Goal: Information Seeking & Learning: Compare options

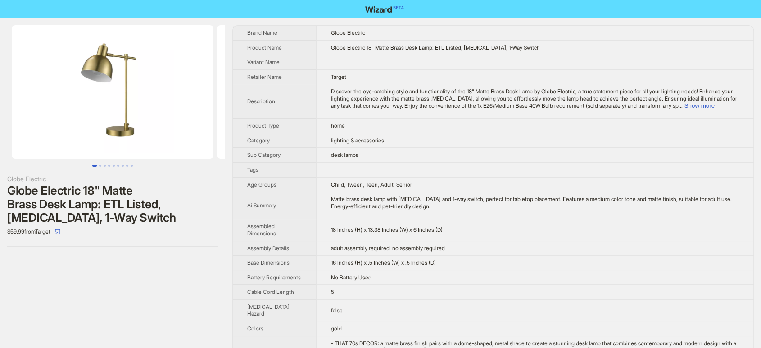
scroll to position [557, 0]
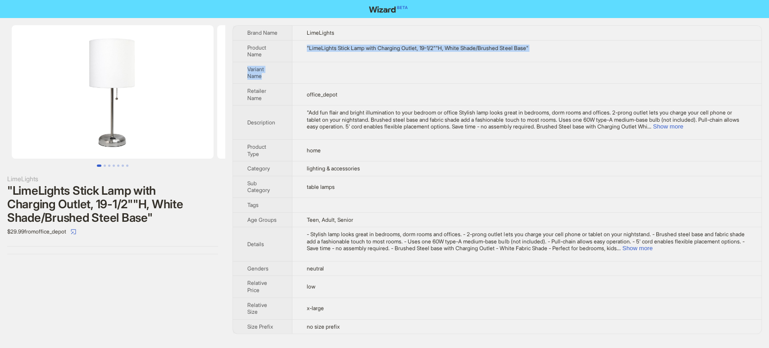
drag, startPoint x: 298, startPoint y: 48, endPoint x: 551, endPoint y: 61, distance: 253.8
click at [551, 61] on tbody "Brand Name LimeLights Product Name "LimeLights Stick Lamp with Charging Outlet,…" at bounding box center [497, 180] width 528 height 308
copy tbody ""LimeLights Stick Lamp with Charging Outlet, 19-1/2""H, White Shade/Brushed Ste…"
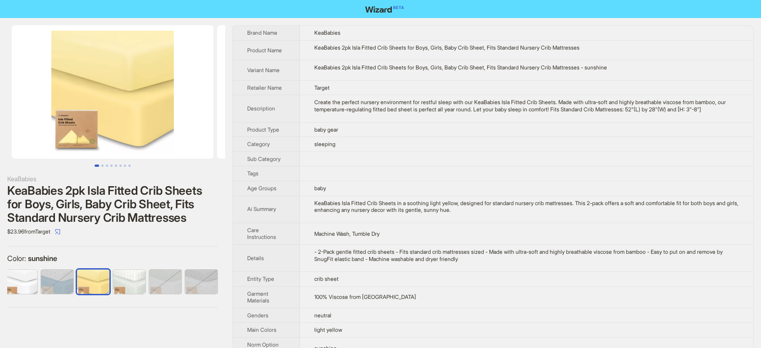
scroll to position [0, 1158]
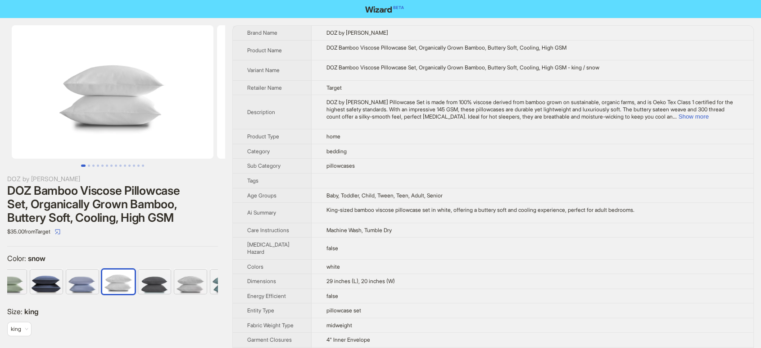
scroll to position [0, 257]
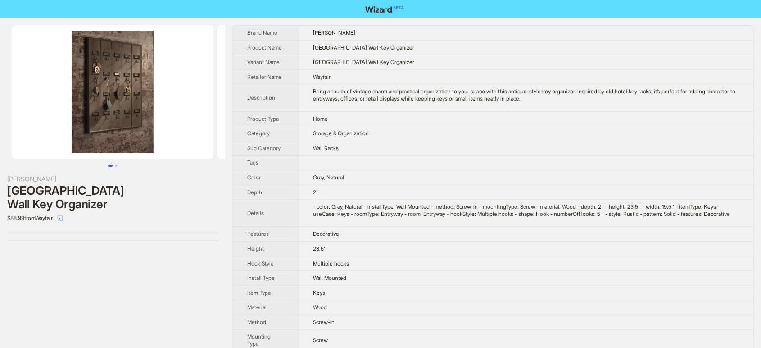
click at [407, 254] on td "23.5''" at bounding box center [525, 248] width 455 height 15
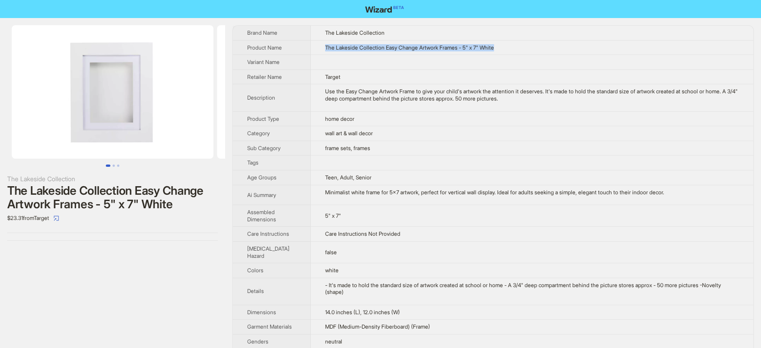
drag, startPoint x: 368, startPoint y: 45, endPoint x: 512, endPoint y: 49, distance: 144.1
click at [512, 49] on td "The Lakeside Collection Easy Change Artwork Frames - 5" x 7" White" at bounding box center [532, 47] width 443 height 15
copy span "The Lakeside Collection Easy Change Artwork Frames - 5" x 7" White"
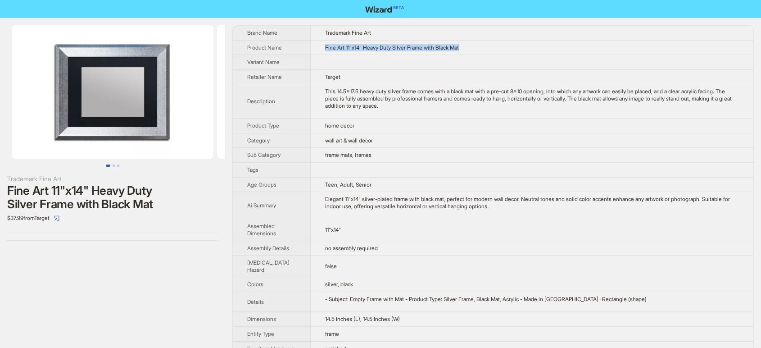
drag, startPoint x: 308, startPoint y: 43, endPoint x: 497, endPoint y: 46, distance: 188.2
click at [497, 46] on td "Fine Art 11"x14" Heavy Duty Silver Frame with Black Mat" at bounding box center [532, 47] width 443 height 15
copy span "Fine Art 11"x14" Heavy Duty Silver Frame with Black Mat"
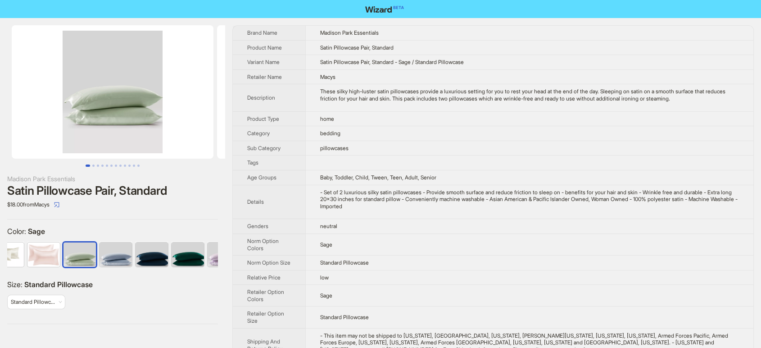
scroll to position [0, 167]
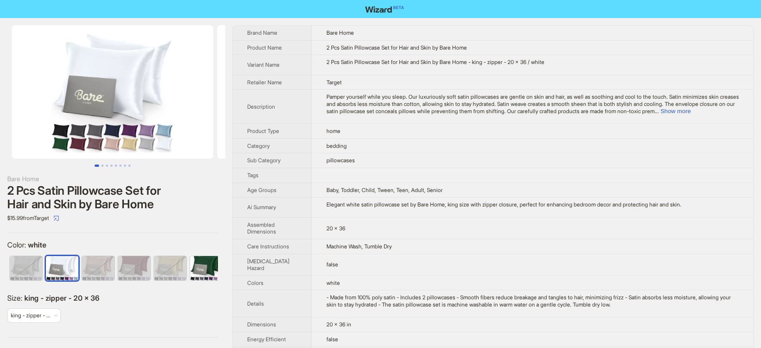
scroll to position [0, 95]
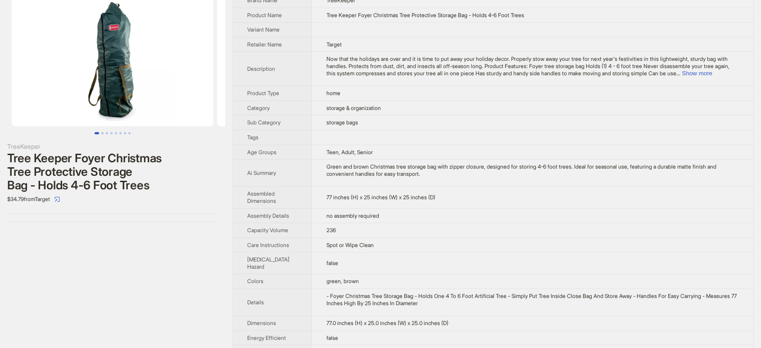
scroll to position [50, 0]
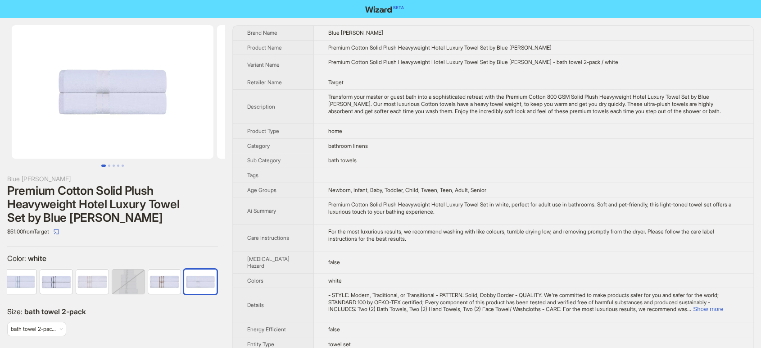
scroll to position [0, 185]
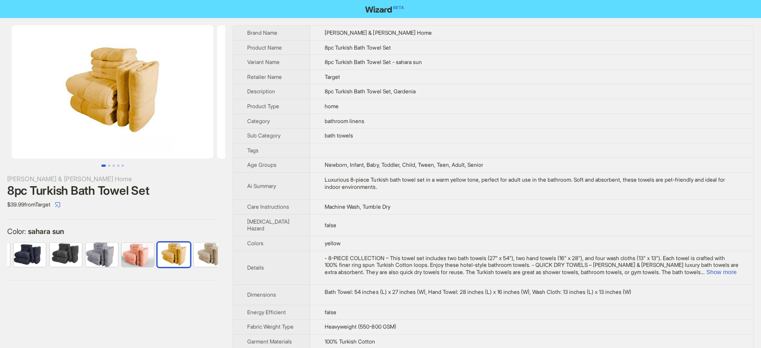
scroll to position [0, 149]
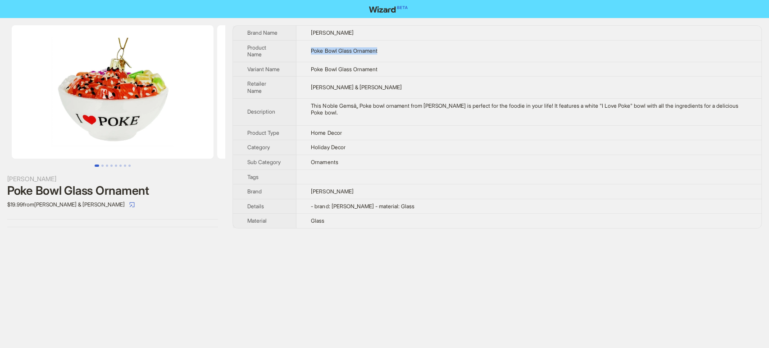
drag, startPoint x: 392, startPoint y: 51, endPoint x: 283, endPoint y: 52, distance: 108.5
click at [283, 52] on tr "Product Name Poke Bowl Glass Ornament" at bounding box center [497, 51] width 528 height 22
copy tr "Poke Bowl Glass Ornament"
click at [392, 60] on td "Poke Bowl Glass Ornament" at bounding box center [528, 51] width 465 height 22
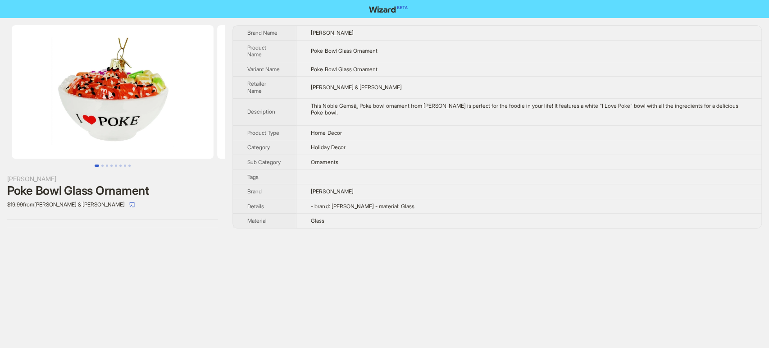
click at [387, 50] on td "Poke Bowl Glass Ornament" at bounding box center [528, 51] width 465 height 22
copy span "Poke Bowl Glass Ornament"
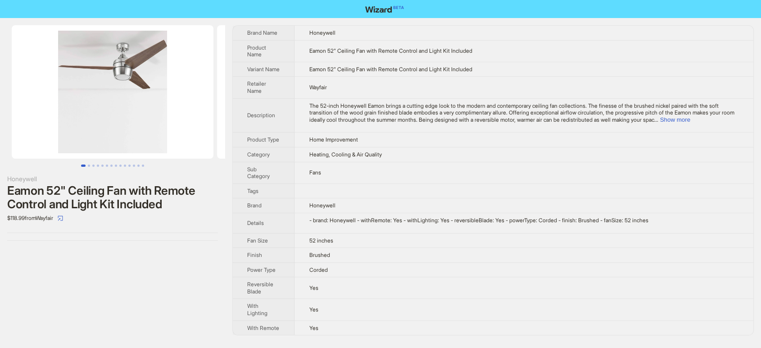
scroll to position [1, 0]
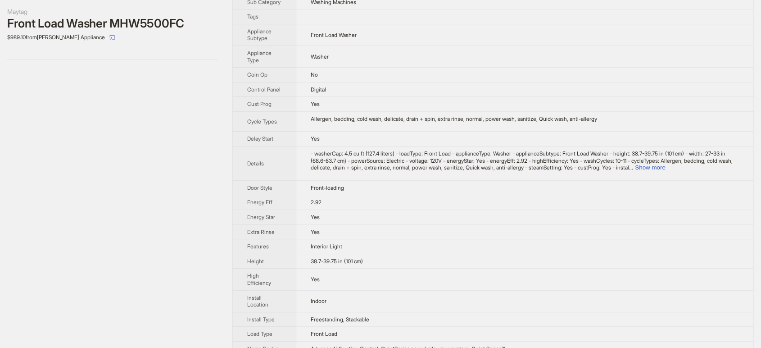
scroll to position [150, 0]
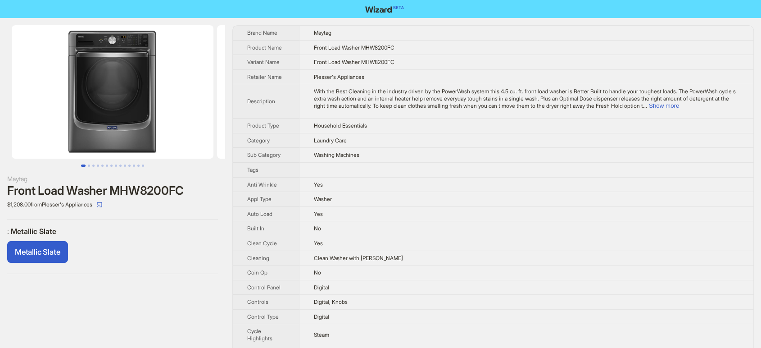
scroll to position [229, 0]
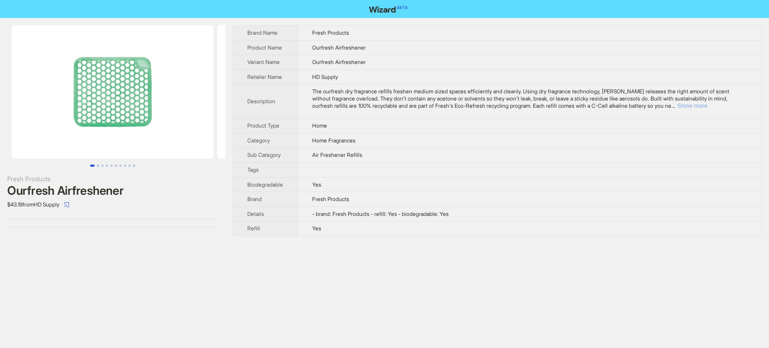
click at [707, 106] on button "Show more" at bounding box center [692, 105] width 30 height 7
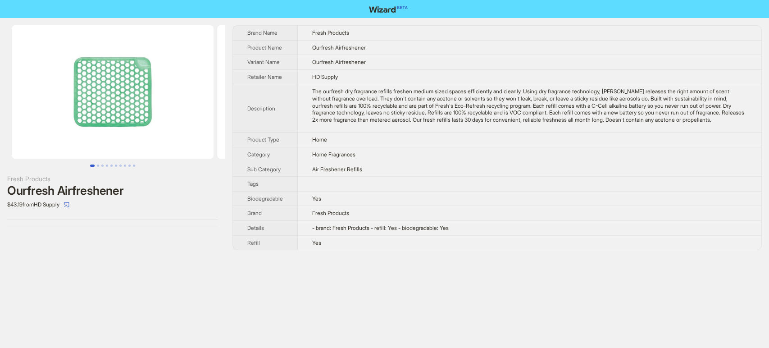
click at [140, 255] on div "Fresh Products Ourfresh Airfreshener $43.19 from HD Supply" at bounding box center [112, 137] width 225 height 239
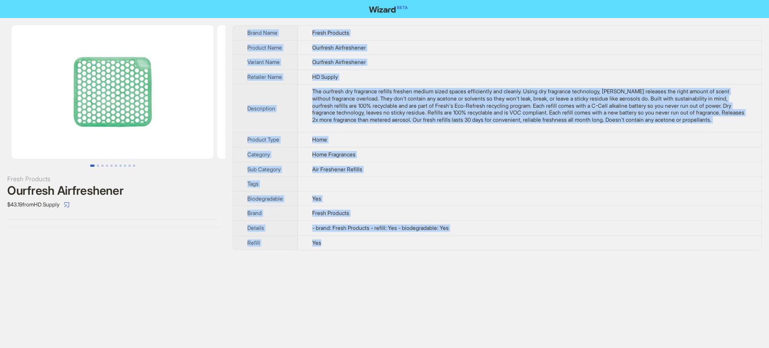
drag, startPoint x: 239, startPoint y: 33, endPoint x: 474, endPoint y: 245, distance: 316.2
click at [474, 245] on div "Fresh Products Ourfresh Airfreshener $43.19 from HD Supply Brand Name Fresh Pro…" at bounding box center [384, 137] width 769 height 239
copy tbody "Brand Name Fresh Products Product Name Ourfresh Airfreshener Variant Name Ourfr…"
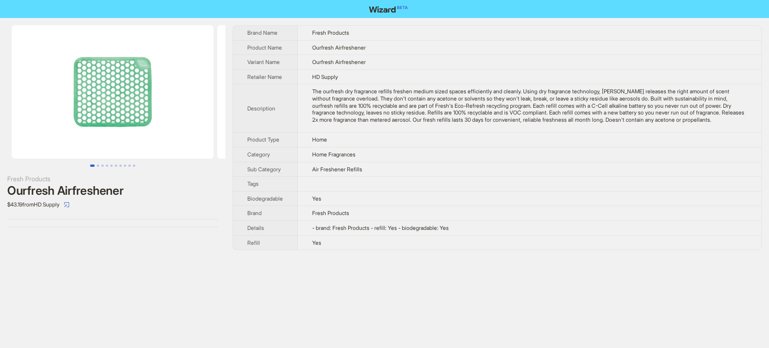
click at [169, 225] on div "Fresh Products Ourfresh Airfreshener $43.19 from HD Supply" at bounding box center [112, 126] width 225 height 216
click at [69, 206] on icon "select" at bounding box center [66, 204] width 5 height 5
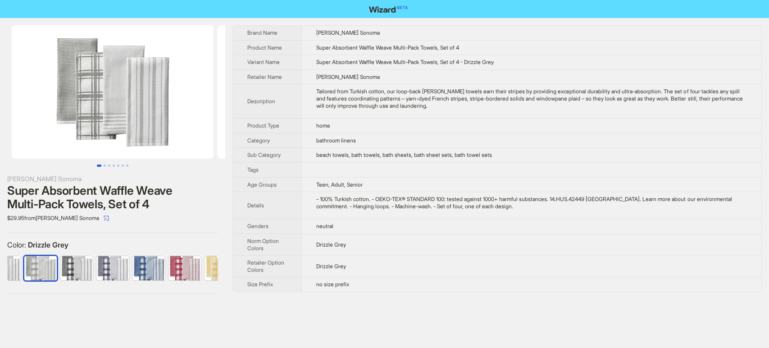
scroll to position [0, 131]
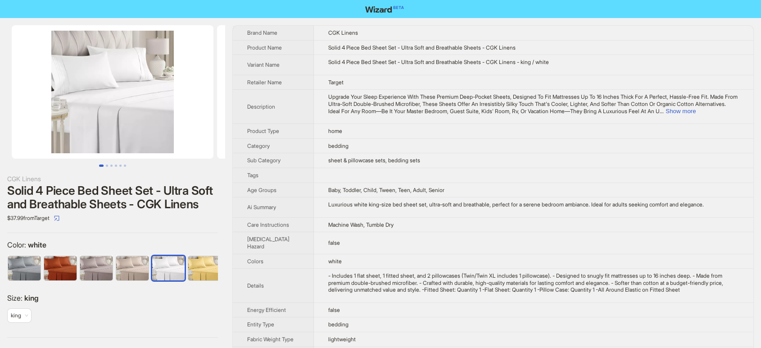
scroll to position [0, 1230]
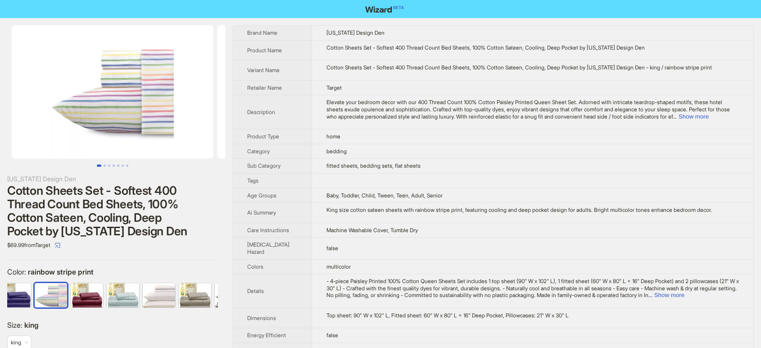
scroll to position [0, 887]
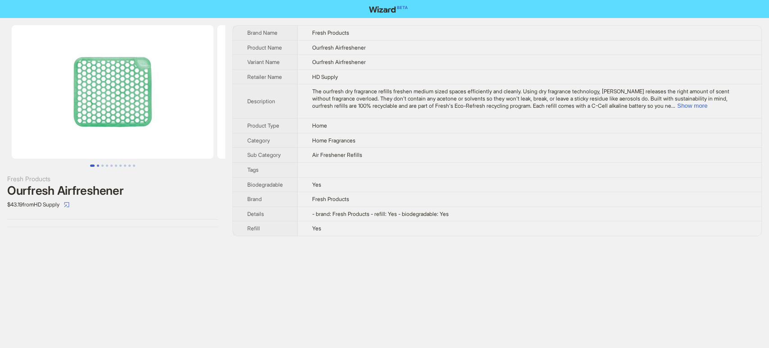
click at [97, 165] on button "Go to slide 2" at bounding box center [98, 165] width 2 height 2
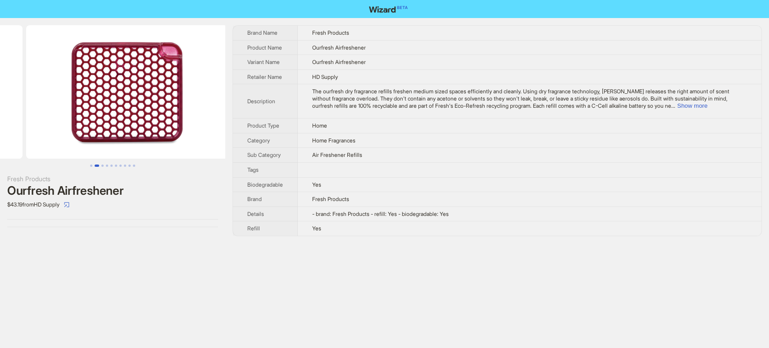
scroll to position [0, 205]
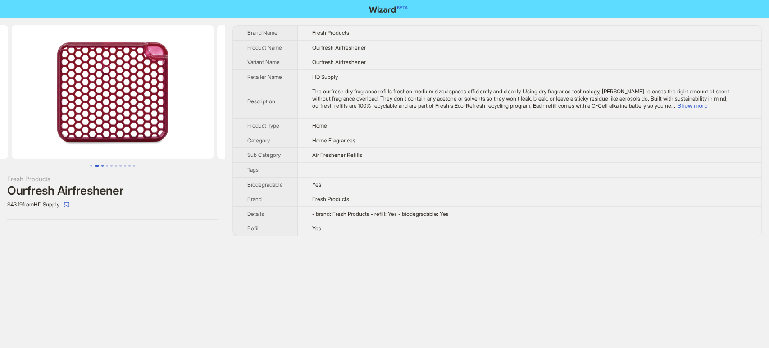
click at [102, 166] on button "Go to slide 3" at bounding box center [102, 165] width 2 height 2
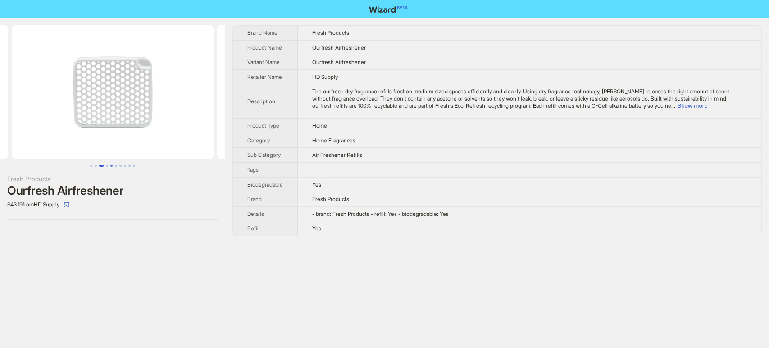
click at [110, 166] on button "Go to slide 5" at bounding box center [111, 165] width 2 height 2
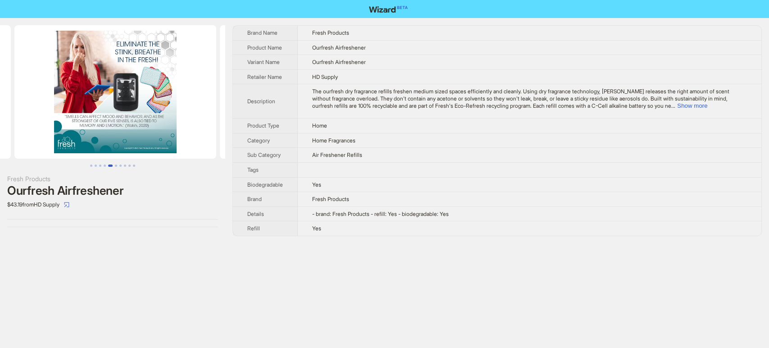
scroll to position [0, 821]
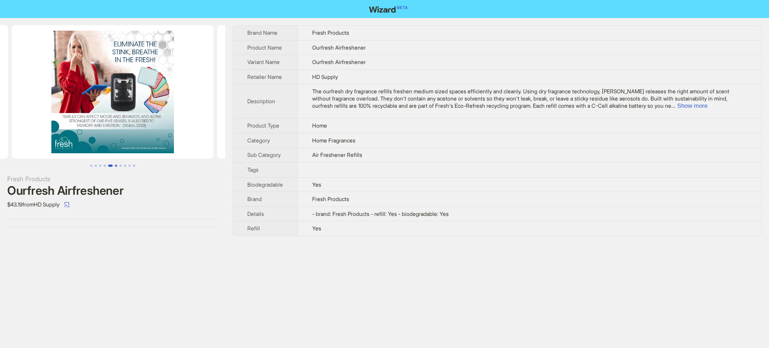
click at [115, 164] on button "Go to slide 6" at bounding box center [116, 165] width 2 height 2
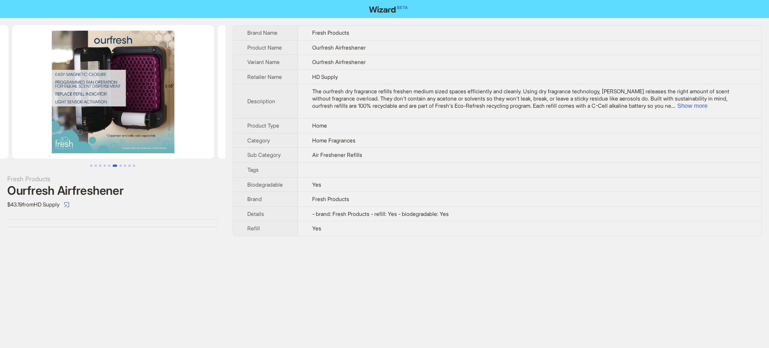
scroll to position [0, 1027]
click at [122, 166] on button "Go to slide 7" at bounding box center [120, 165] width 2 height 2
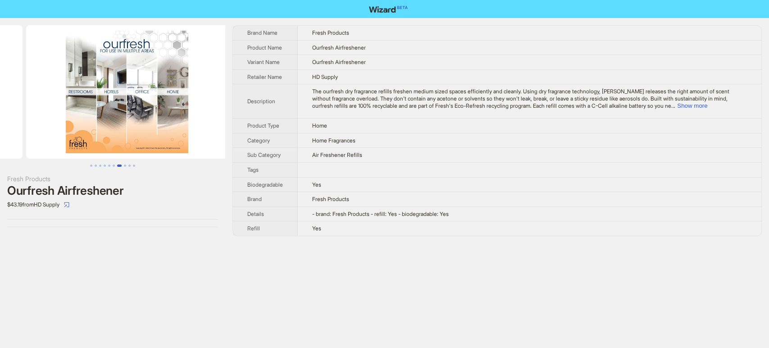
scroll to position [0, 1232]
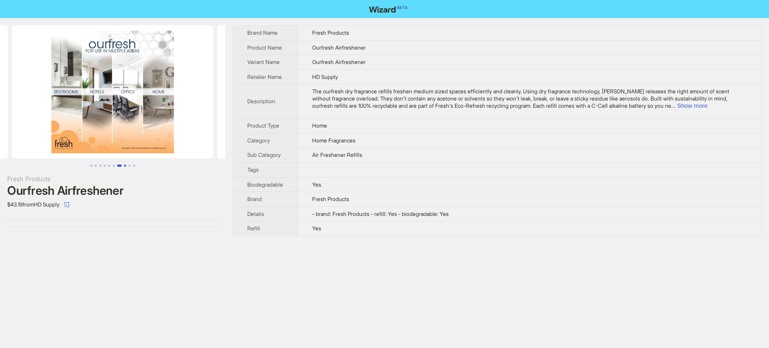
click at [124, 166] on button "Go to slide 8" at bounding box center [125, 165] width 2 height 2
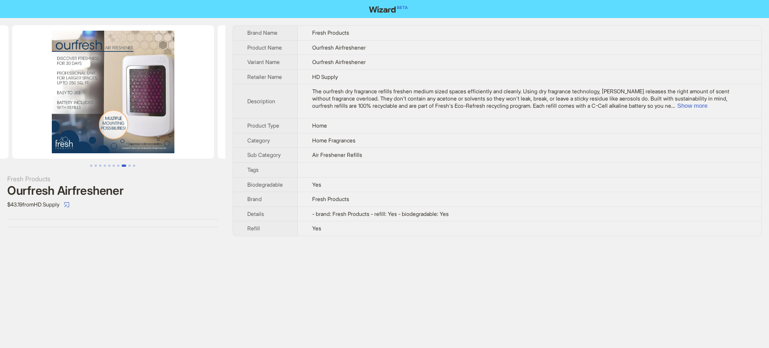
scroll to position [0, 1437]
click at [128, 166] on button "Go to slide 9" at bounding box center [129, 165] width 2 height 2
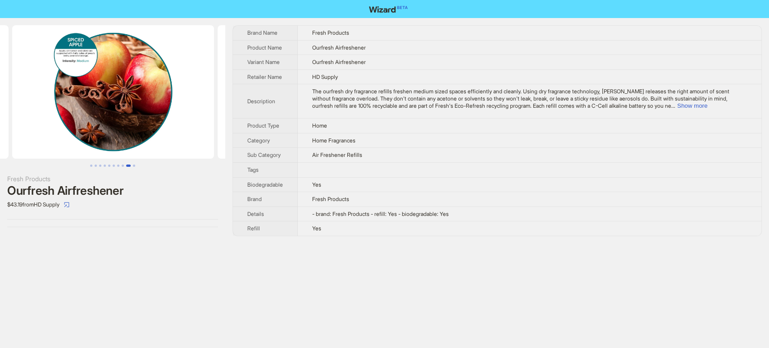
scroll to position [0, 1642]
click at [134, 167] on button "Go to slide 10" at bounding box center [134, 165] width 2 height 2
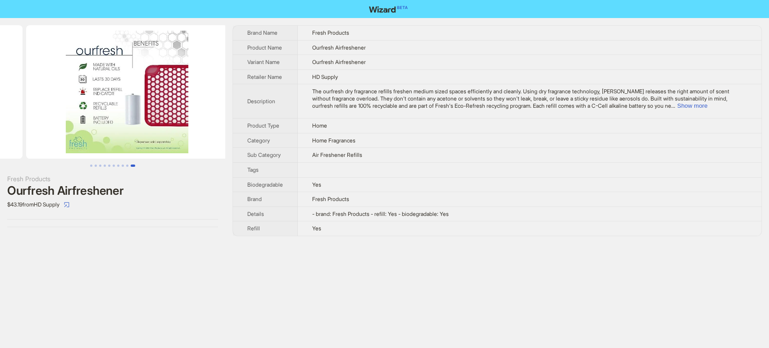
scroll to position [0, 1848]
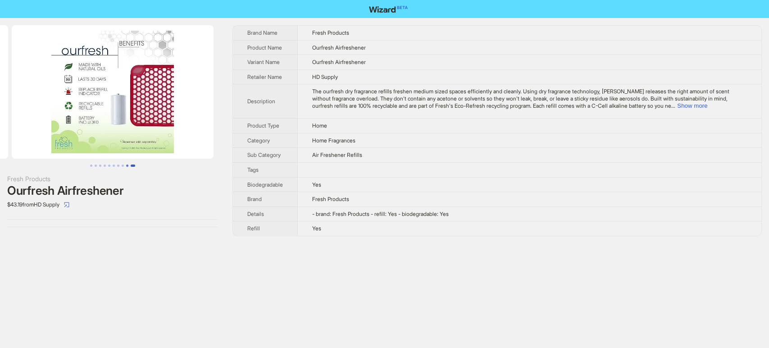
click at [126, 164] on button "Go to slide 9" at bounding box center [127, 165] width 2 height 2
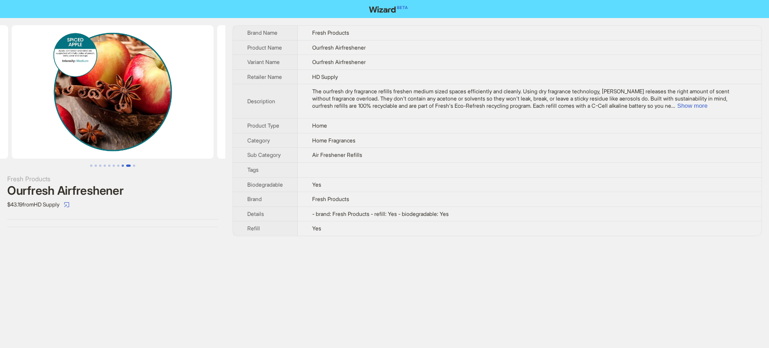
click at [123, 164] on button "Go to slide 8" at bounding box center [123, 165] width 2 height 2
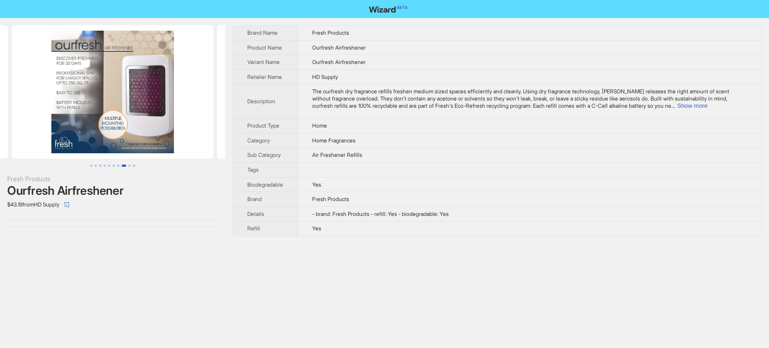
scroll to position [0, 1437]
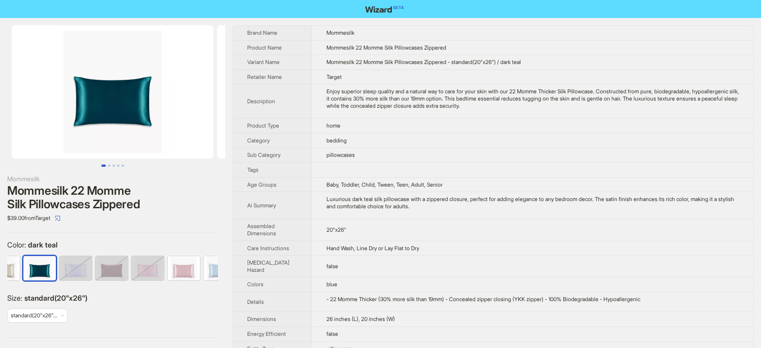
scroll to position [0, 59]
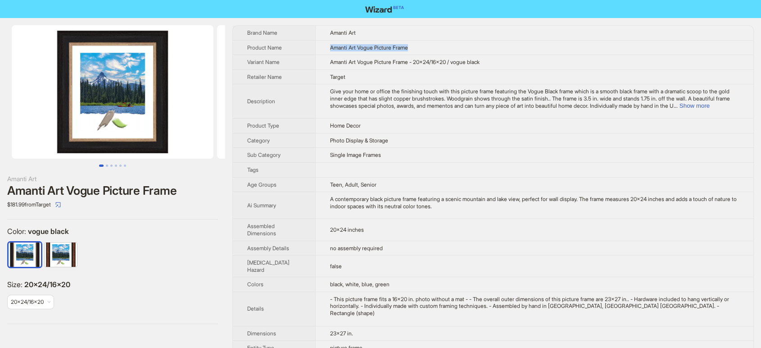
drag, startPoint x: 403, startPoint y: 46, endPoint x: 318, endPoint y: 43, distance: 85.6
click at [318, 43] on td "Amanti Art Vogue Picture Frame" at bounding box center [534, 47] width 438 height 15
copy span "Amanti Art Vogue Picture Frame"
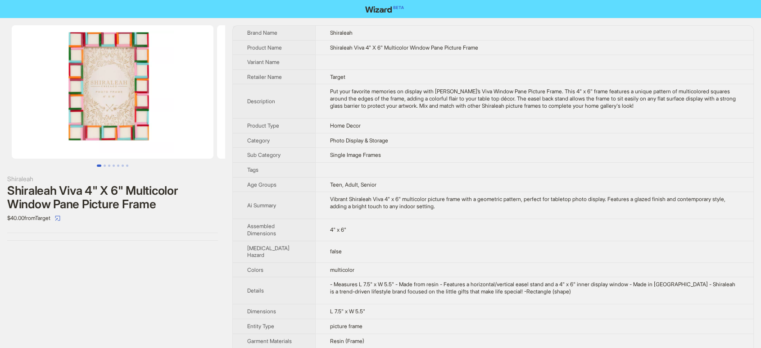
click at [370, 46] on span "Shiraleah Viva 4" X 6" Multicolor Window Pane Picture Frame" at bounding box center [404, 47] width 148 height 7
copy span "Shiraleah Viva 4" X 6" Multicolor Window Pane Picture Frame"
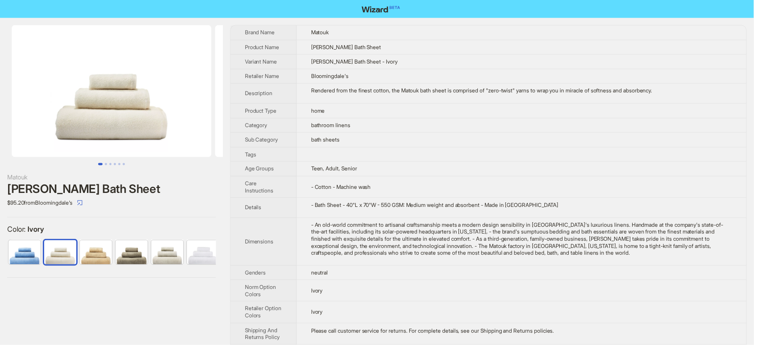
scroll to position [0, 23]
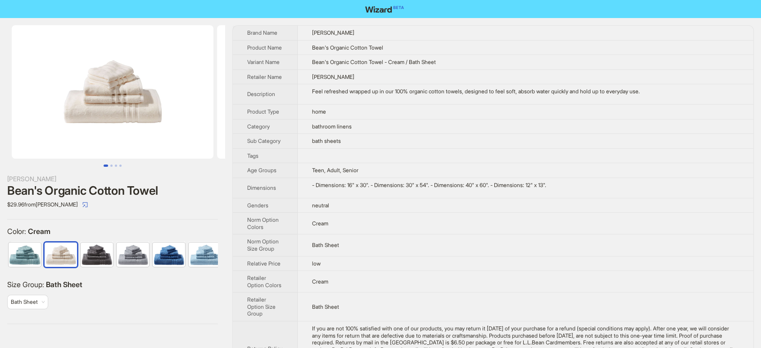
scroll to position [0, 23]
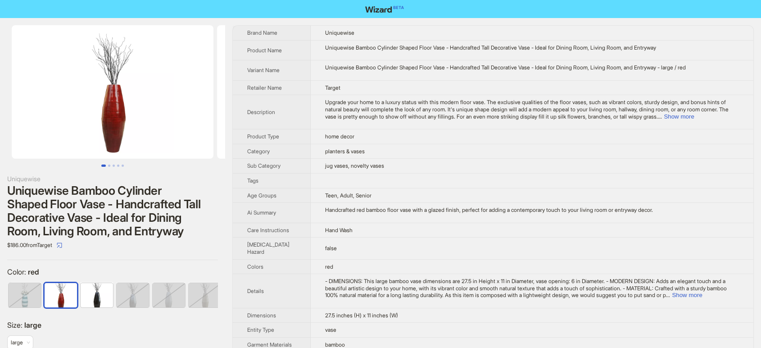
scroll to position [0, 5]
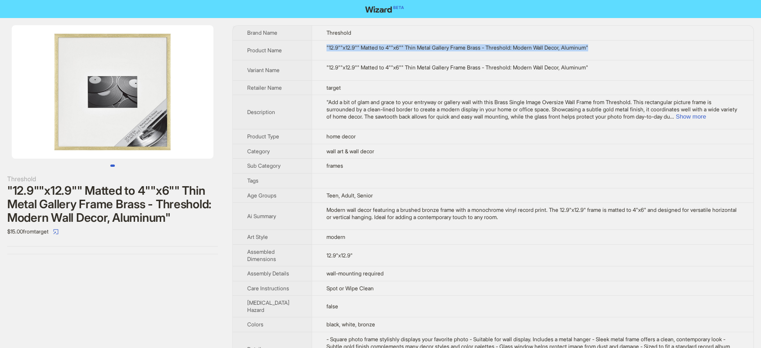
drag, startPoint x: 616, startPoint y: 48, endPoint x: 317, endPoint y: 49, distance: 299.0
click at [317, 49] on td ""12.9""x12.9"" Matted to 4""x6"" Thin Metal Gallery Frame Brass - Threshold: Mo…" at bounding box center [533, 50] width 442 height 20
copy div ""12.9""x12.9"" Matted to 4""x6"" Thin Metal Gallery Frame Brass - Threshold: Mo…"
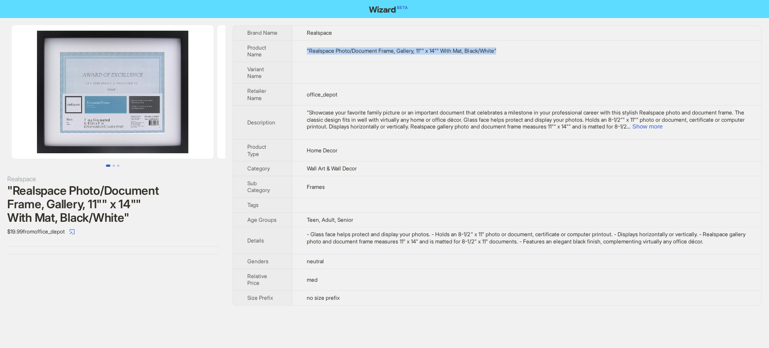
drag, startPoint x: 534, startPoint y: 54, endPoint x: 300, endPoint y: 47, distance: 233.3
click at [300, 47] on td ""Realspace Photo/Document Frame, Gallery, 11"" x 14"" With Mat, Black/White"" at bounding box center [526, 51] width 469 height 22
copy span ""Realspace Photo/Document Frame, Gallery, 11"" x 14"" With Mat, Black/White""
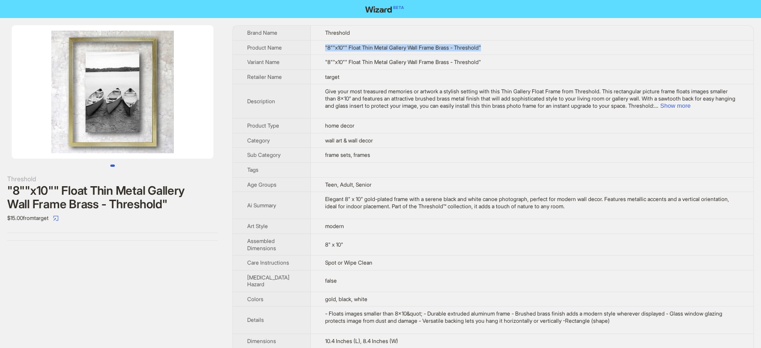
drag, startPoint x: 487, startPoint y: 50, endPoint x: 303, endPoint y: 51, distance: 183.7
click at [311, 51] on td ""8""x10"" Float Thin Metal Gallery Wall Frame Brass - Threshold"" at bounding box center [532, 47] width 443 height 15
copy span ""8""x10"" Float Thin Metal Gallery Wall Frame Brass - Threshold""
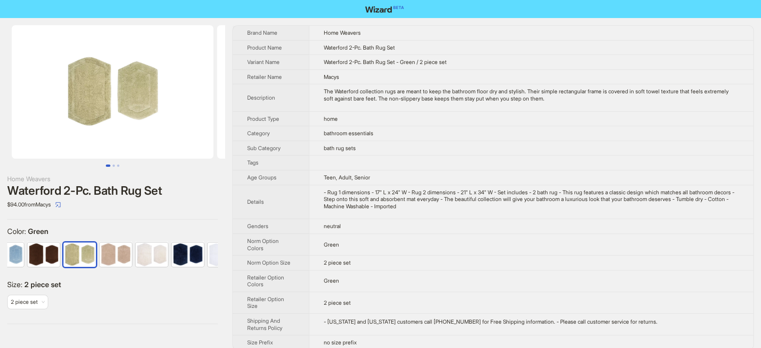
scroll to position [0, 167]
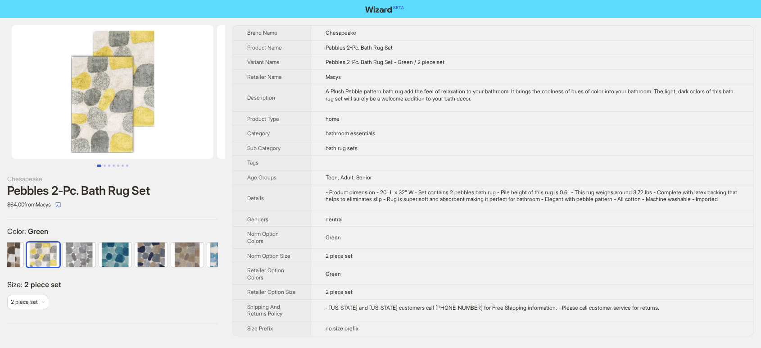
scroll to position [0, 59]
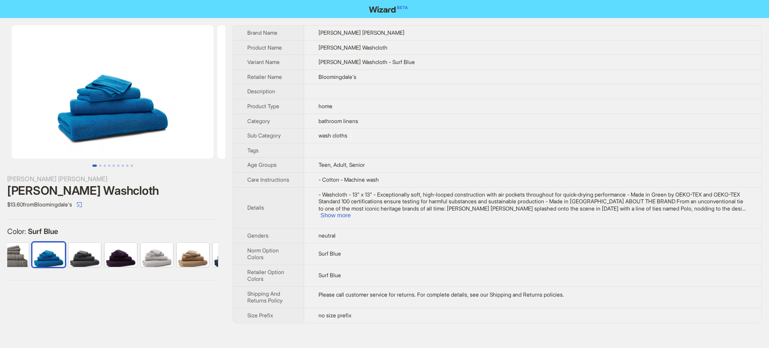
scroll to position [0, 311]
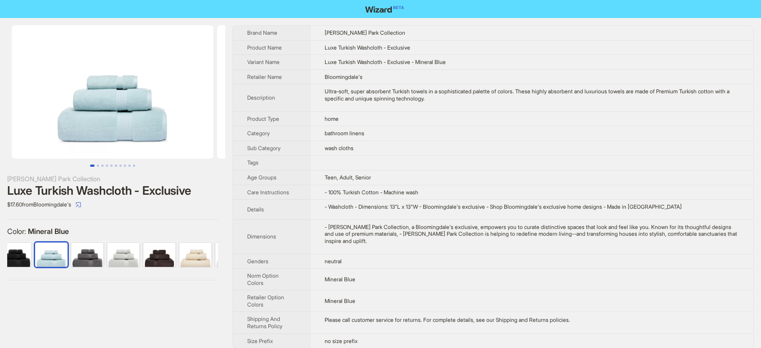
scroll to position [0, 59]
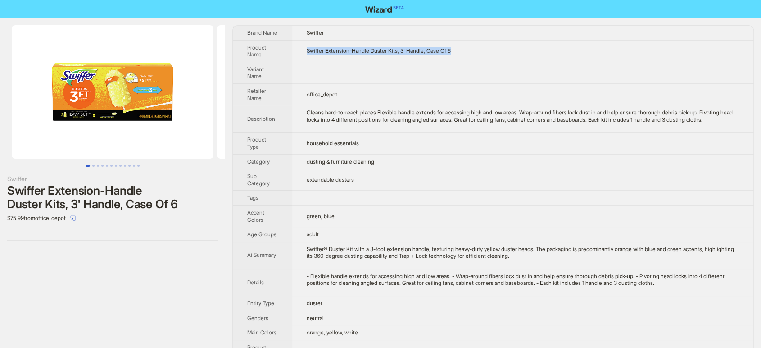
drag, startPoint x: 466, startPoint y: 53, endPoint x: 305, endPoint y: 53, distance: 161.2
click at [305, 53] on td "Swiffer Extension-Handle Duster Kits, 3' Handle, Case Of 6" at bounding box center [522, 51] width 461 height 22
copy span "Swiffer Extension-Handle Duster Kits, 3' Handle, Case Of 6"
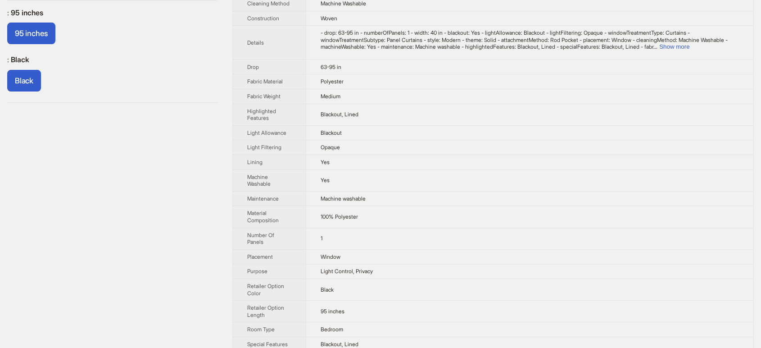
scroll to position [100, 0]
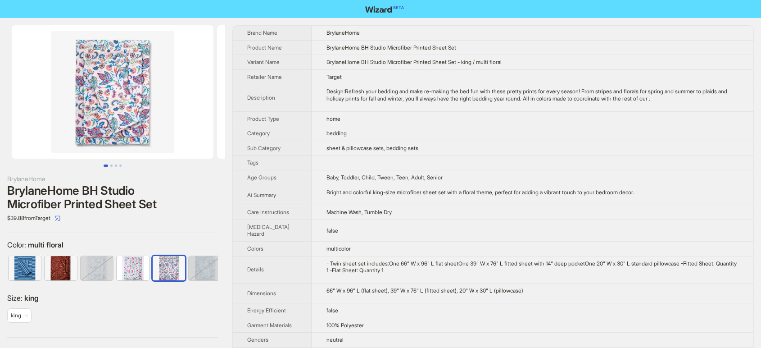
scroll to position [0, 131]
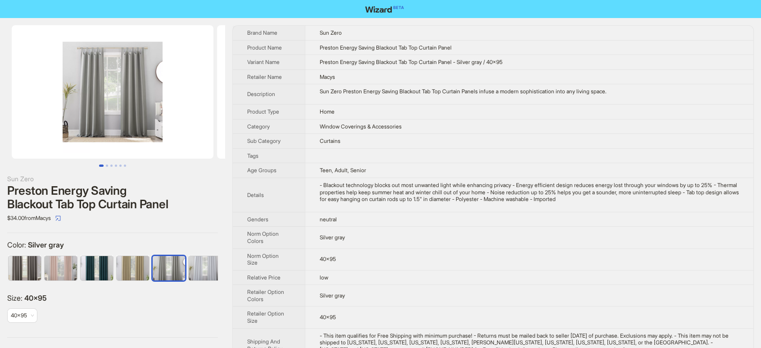
scroll to position [0, 149]
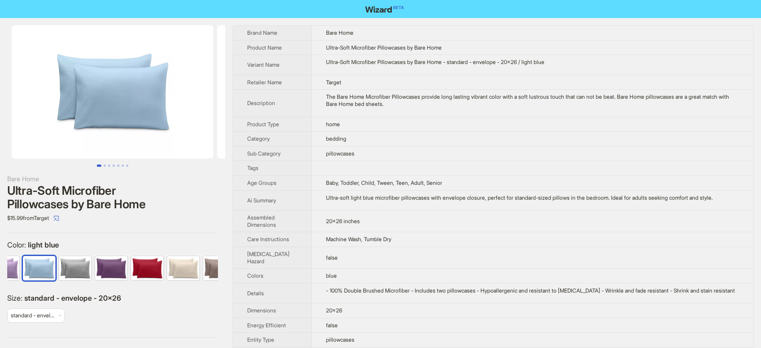
scroll to position [0, 239]
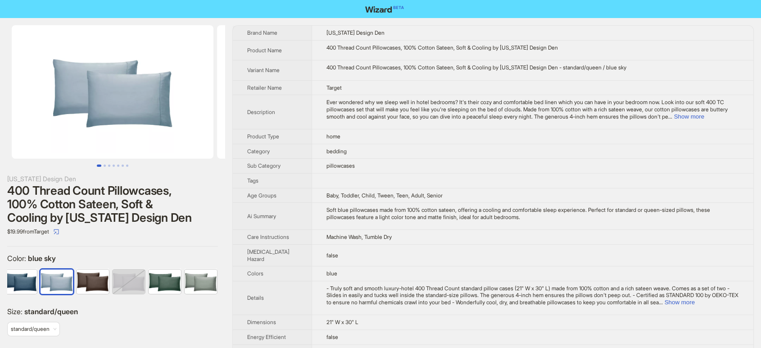
scroll to position [0, 131]
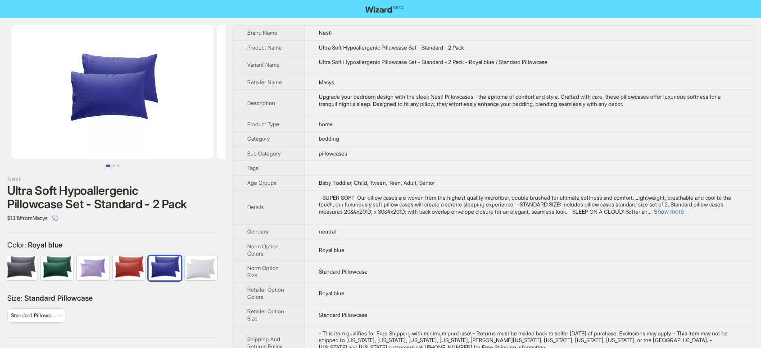
scroll to position [0, 617]
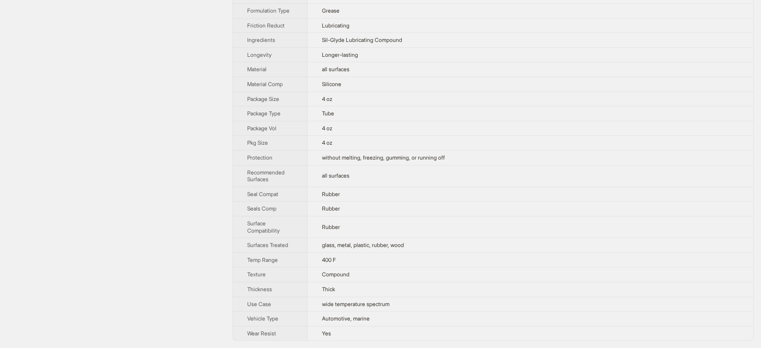
scroll to position [403, 0]
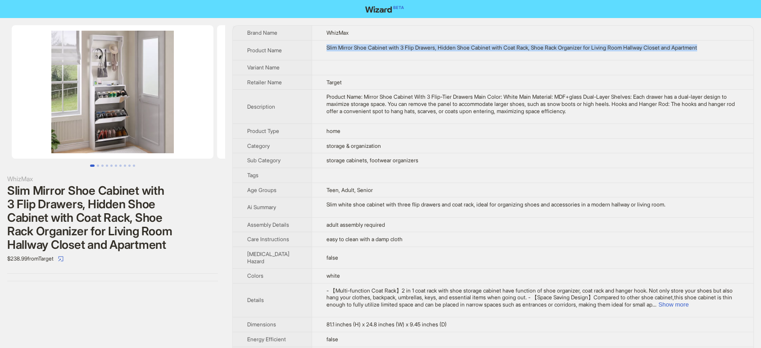
drag, startPoint x: 317, startPoint y: 45, endPoint x: 744, endPoint y: 45, distance: 426.8
click at [744, 45] on td "Slim Mirror Shoe Cabinet with 3 Flip Drawers, Hidden Shoe Cabinet with Coat Rac…" at bounding box center [533, 50] width 442 height 20
copy div "Slim Mirror Shoe Cabinet with 3 Flip Drawers, Hidden Shoe Cabinet with Coat Rac…"
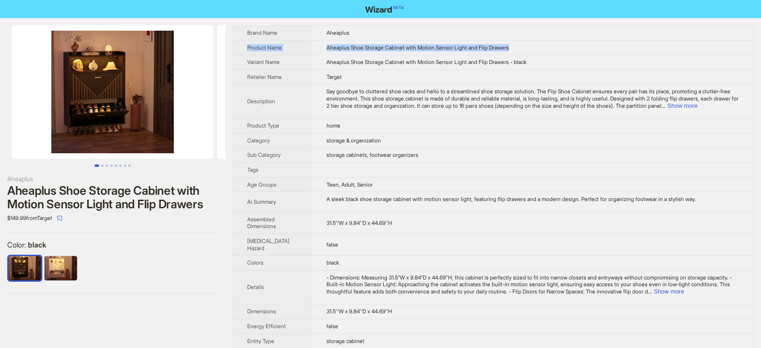
drag, startPoint x: 523, startPoint y: 39, endPoint x: 519, endPoint y: 42, distance: 5.4
click at [541, 39] on td "Aheaplus" at bounding box center [533, 33] width 442 height 14
drag, startPoint x: 527, startPoint y: 45, endPoint x: 317, endPoint y: 50, distance: 210.3
click at [317, 50] on td "Aheaplus Shoe Storage Cabinet with Motion Sensor Light and Flip Drawers" at bounding box center [533, 47] width 442 height 15
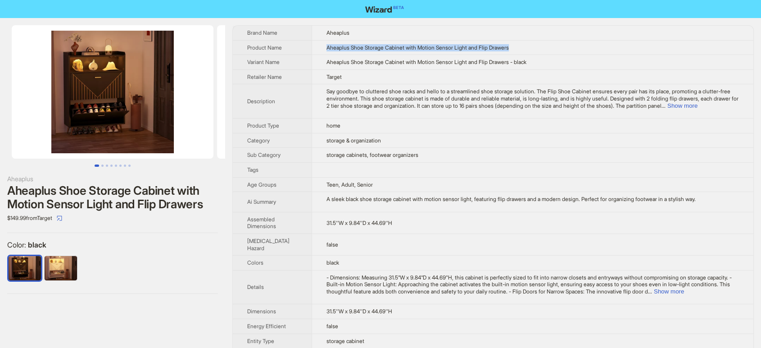
copy span "Aheaplus Shoe Storage Cabinet with Motion Sensor Light and Flip Drawers"
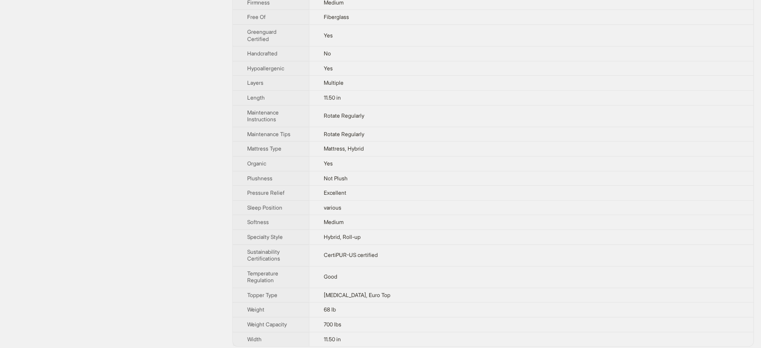
scroll to position [439, 0]
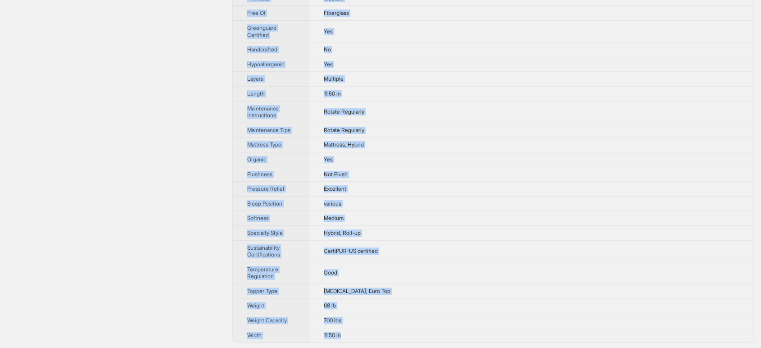
drag, startPoint x: 244, startPoint y: 27, endPoint x: 353, endPoint y: 334, distance: 326.1
copy tbody "Brand Name Nisien Product Name Hybrid Mattress 12 Inch Size Spring Gel Memory F…"
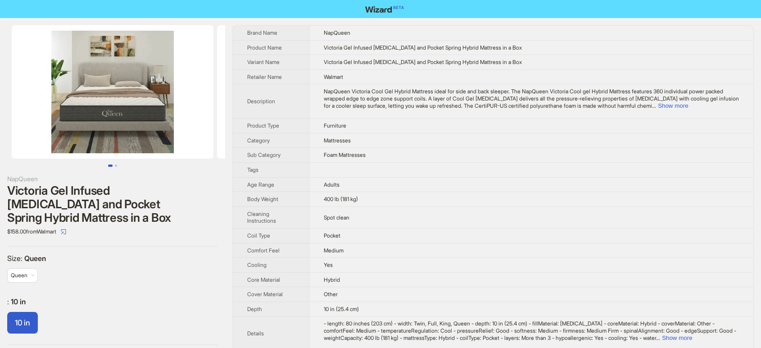
click at [417, 206] on td "Spot clean" at bounding box center [531, 217] width 444 height 22
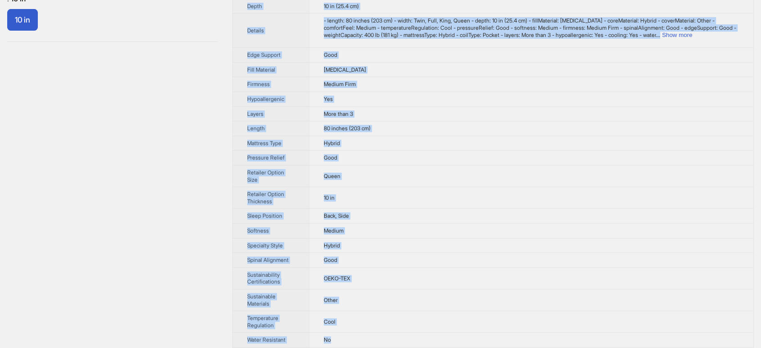
scroll to position [337, 0]
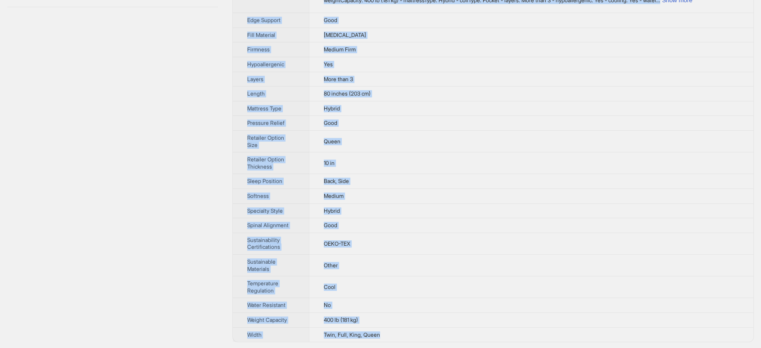
drag, startPoint x: 241, startPoint y: 31, endPoint x: 471, endPoint y: 334, distance: 380.2
click at [471, 334] on tbody "Brand Name NapQueen Product Name Victoria Gel Infused Memory Foam and Pocket Sp…" at bounding box center [493, 14] width 520 height 653
copy tbody "Brand Name NapQueen Product Name Victoria Gel Infused Memory Foam and Pocket Sp…"
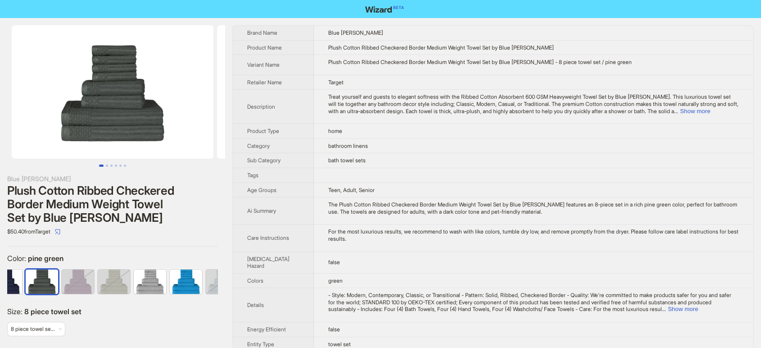
scroll to position [0, 311]
click at [60, 232] on icon "select" at bounding box center [57, 231] width 5 height 5
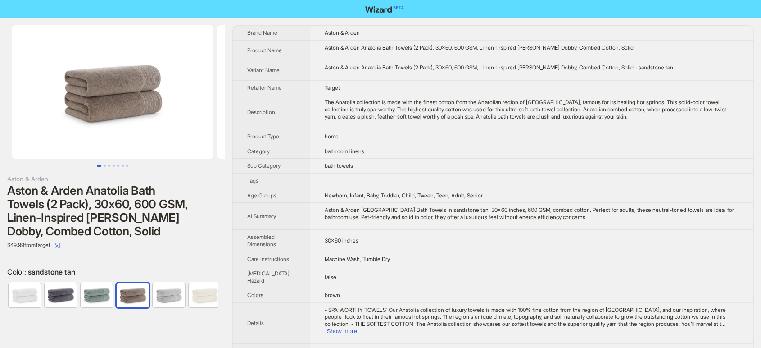
scroll to position [0, 5]
click at [64, 248] on button "button" at bounding box center [57, 245] width 14 height 14
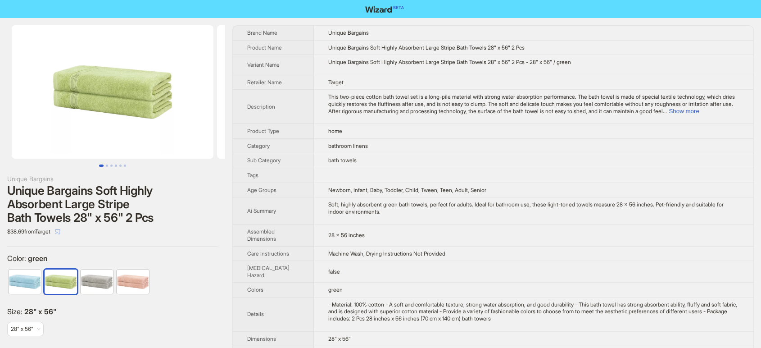
drag, startPoint x: 61, startPoint y: 234, endPoint x: 63, endPoint y: 224, distance: 9.8
click at [60, 233] on span "button" at bounding box center [57, 231] width 5 height 7
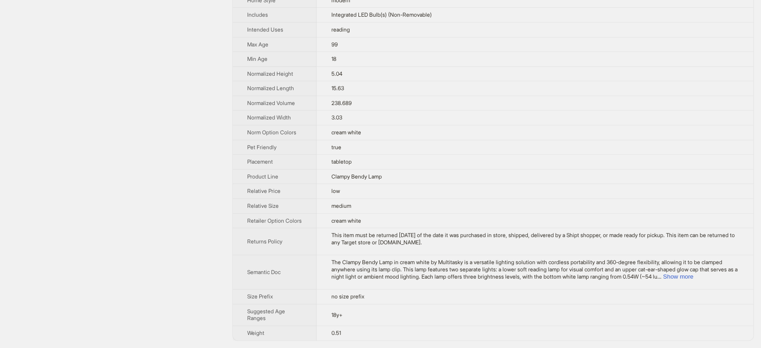
scroll to position [659, 0]
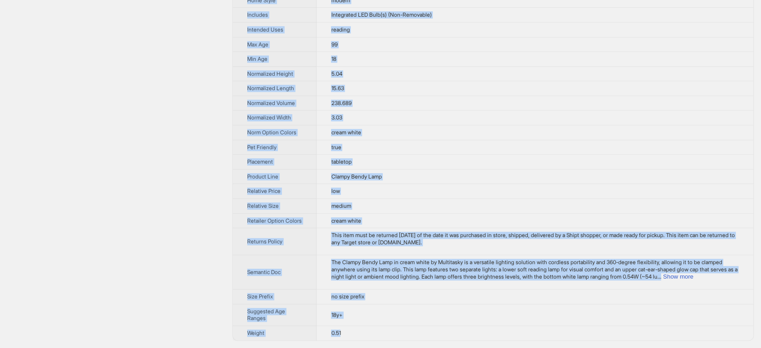
drag, startPoint x: 234, startPoint y: 28, endPoint x: 343, endPoint y: 335, distance: 325.8
copy tbody "Brand Name Multitasky Product Name Multitasky - Clampy Bendy Lamp Variant Name …"
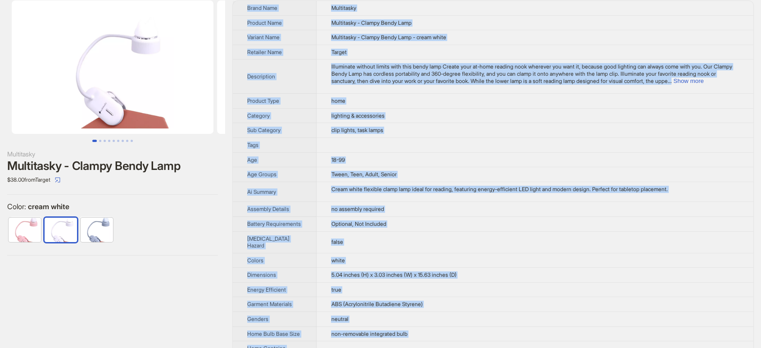
scroll to position [0, 0]
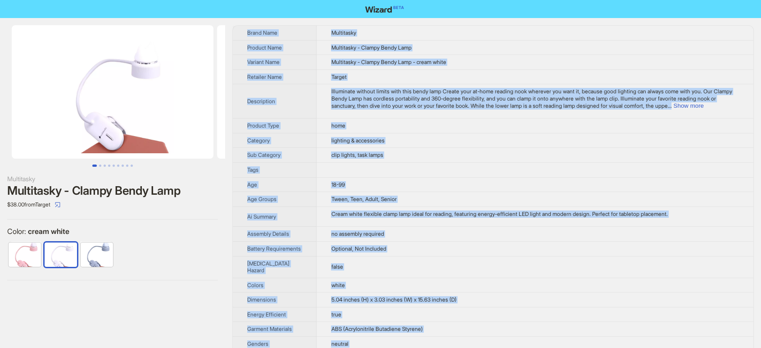
click at [154, 237] on div "Color : cream white" at bounding box center [112, 249] width 211 height 46
click at [155, 234] on label "Color : cream white" at bounding box center [112, 230] width 211 height 9
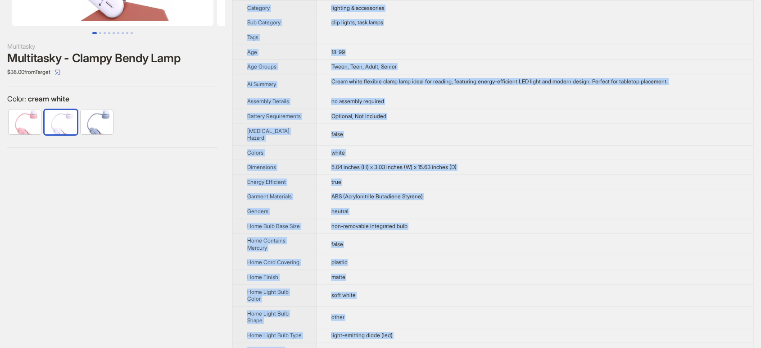
scroll to position [200, 0]
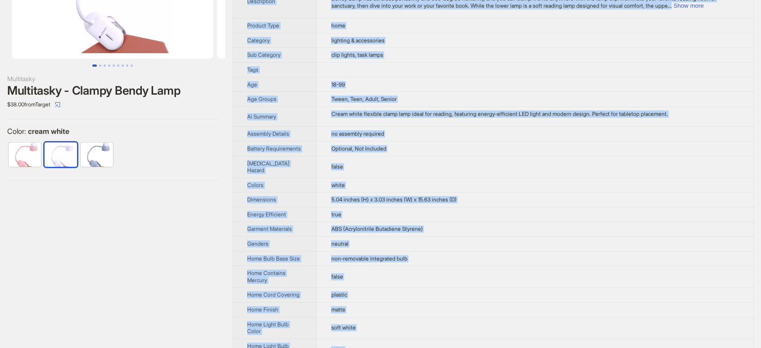
click at [172, 133] on label "Color : cream white" at bounding box center [112, 131] width 211 height 9
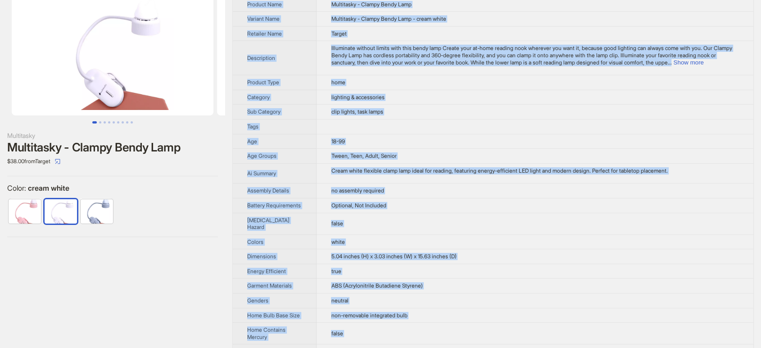
scroll to position [0, 0]
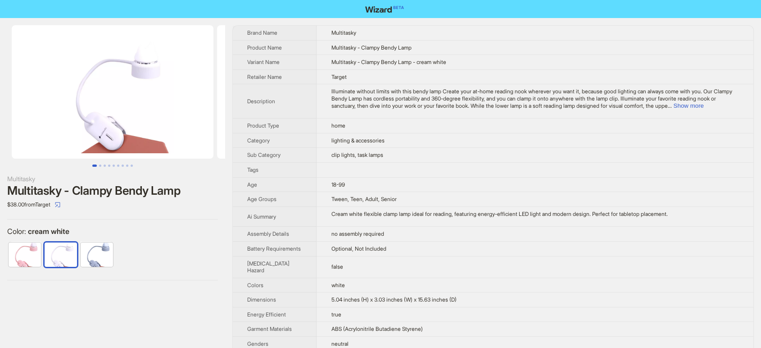
click at [202, 188] on div "Multitasky - Clampy Bendy Lamp" at bounding box center [112, 191] width 211 height 14
click at [703, 104] on button "Show more" at bounding box center [688, 105] width 30 height 7
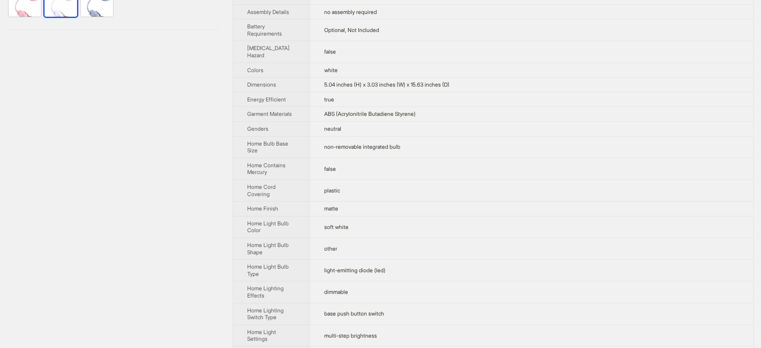
scroll to position [200, 0]
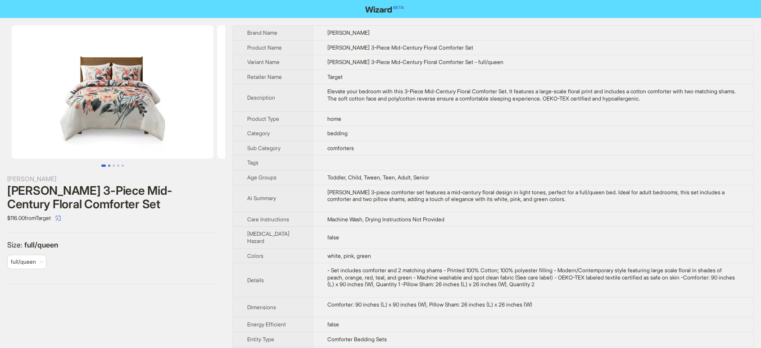
click at [108, 167] on button "Go to slide 2" at bounding box center [109, 165] width 2 height 2
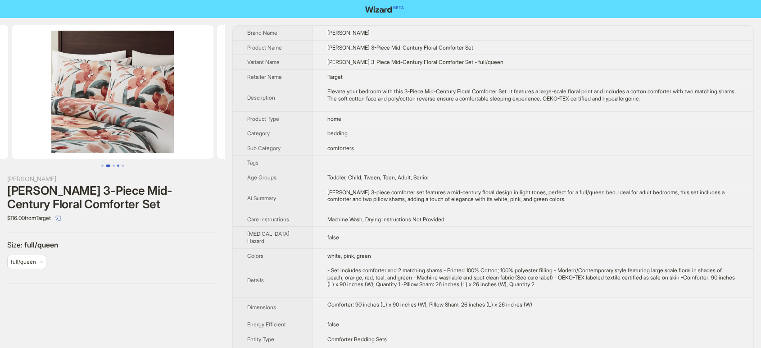
click at [117, 165] on button "Go to slide 4" at bounding box center [118, 165] width 2 height 2
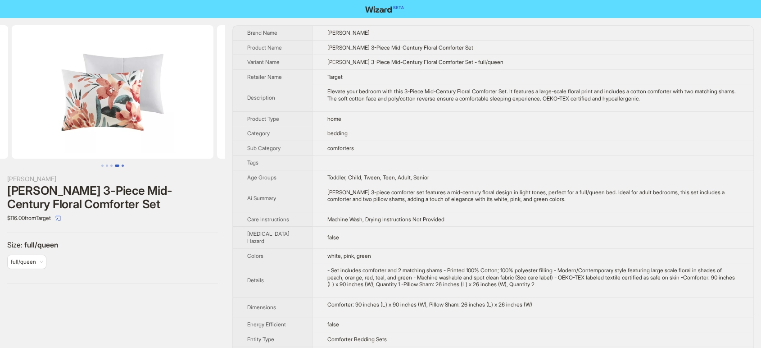
click at [124, 165] on button "Go to slide 5" at bounding box center [123, 165] width 2 height 2
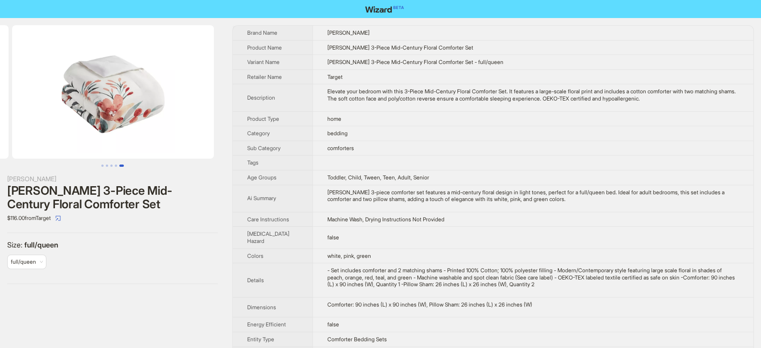
scroll to position [0, 821]
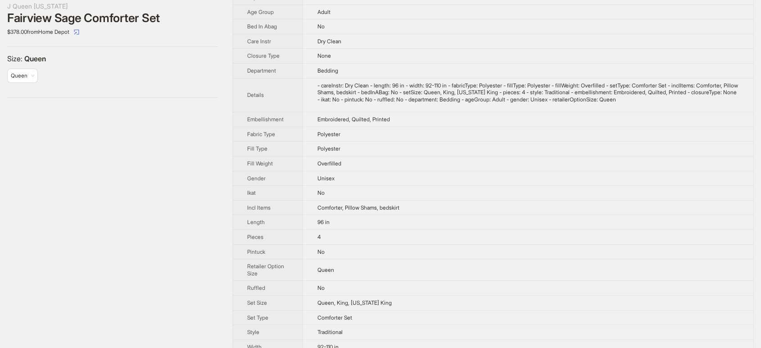
scroll to position [185, 0]
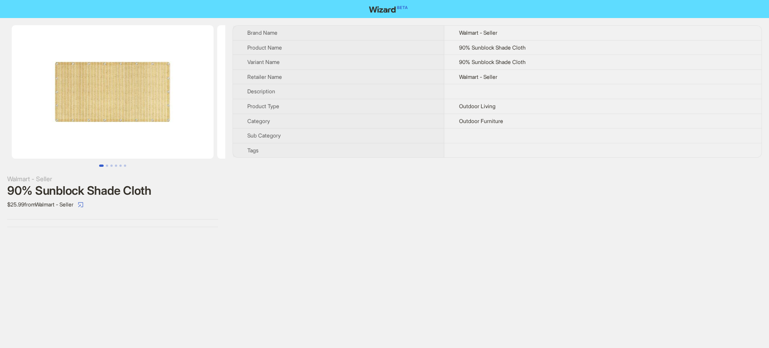
click at [353, 221] on div "Brand Name Walmart - Seller Product Name 90% Sunblock Shade Cloth Variant Name …" at bounding box center [496, 126] width 529 height 202
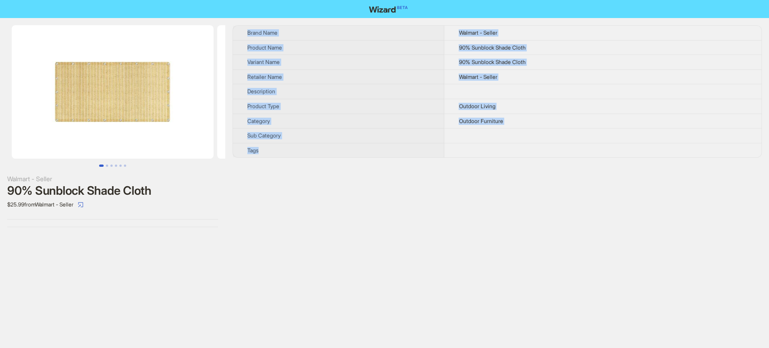
drag, startPoint x: 248, startPoint y: 27, endPoint x: 475, endPoint y: 150, distance: 259.3
click at [475, 150] on tbody "Brand Name Walmart - Seller Product Name 90% Sunblock Shade Cloth Variant Name …" at bounding box center [497, 91] width 528 height 131
copy tbody "Brand Name Walmart - Seller Product Name 90% Sunblock Shade Cloth Variant Name …"
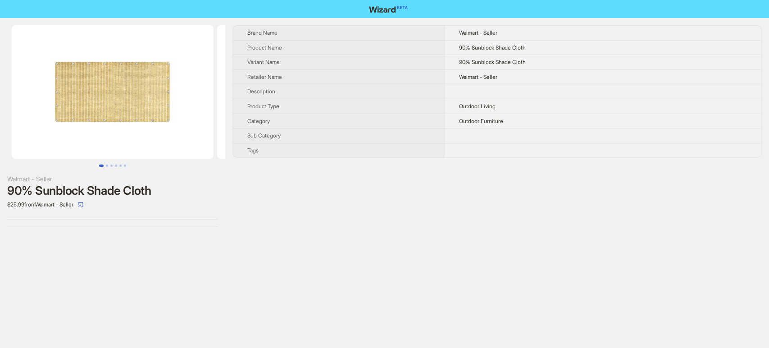
click at [363, 196] on div "Brand Name Walmart - Seller Product Name 90% Sunblock Shade Cloth Variant Name …" at bounding box center [496, 126] width 529 height 202
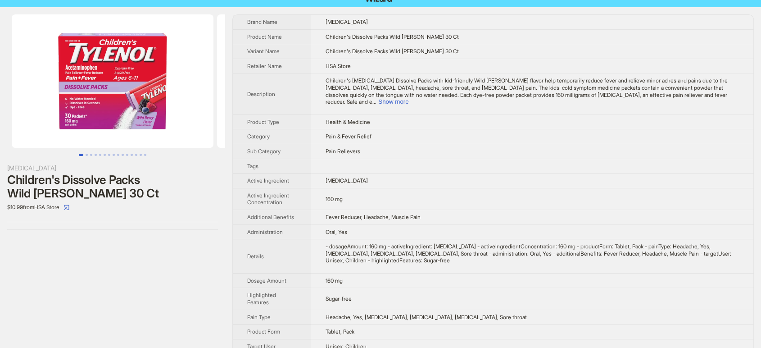
scroll to position [16, 0]
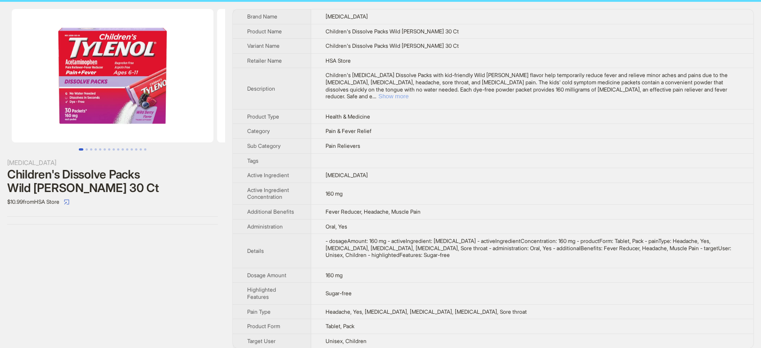
click at [408, 93] on button "Show more" at bounding box center [393, 96] width 30 height 7
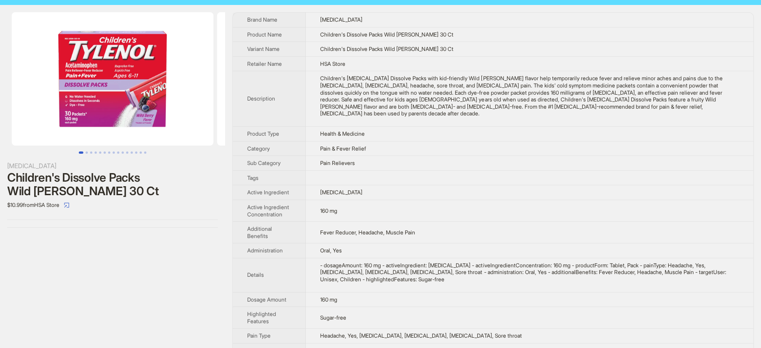
scroll to position [0, 0]
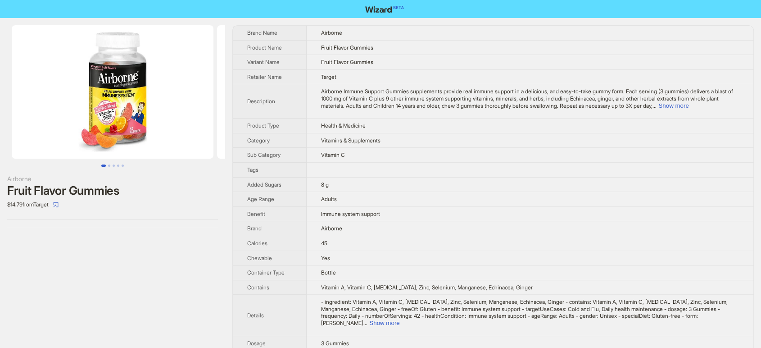
click at [122, 118] on img at bounding box center [113, 91] width 202 height 133
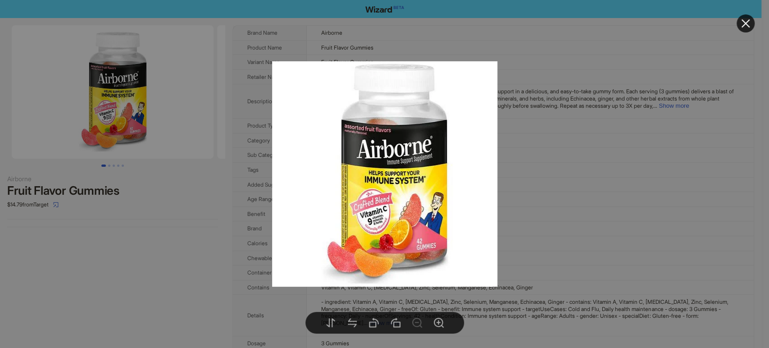
click at [121, 229] on div at bounding box center [384, 174] width 769 height 348
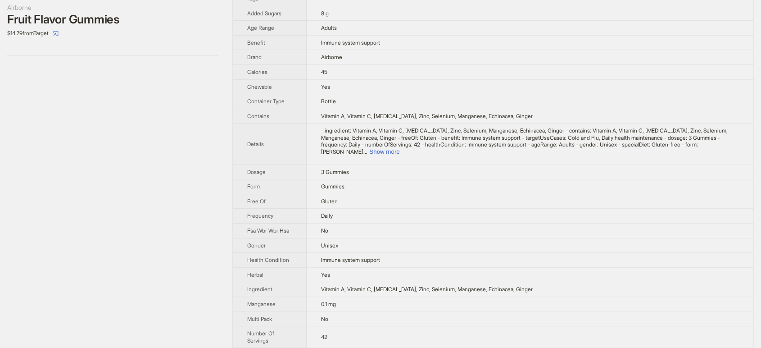
scroll to position [75, 0]
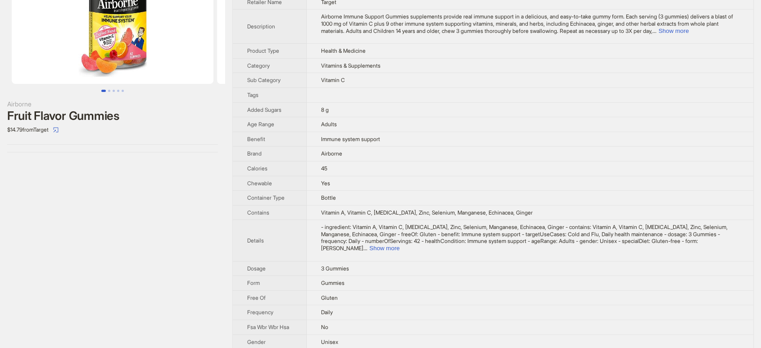
click at [120, 65] on img at bounding box center [113, 16] width 202 height 133
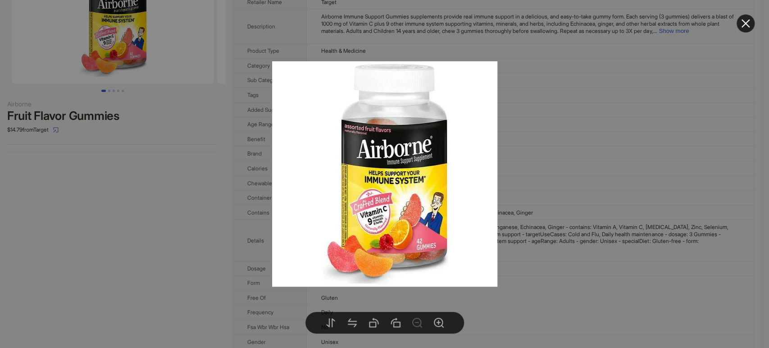
click at [116, 211] on div at bounding box center [384, 174] width 769 height 348
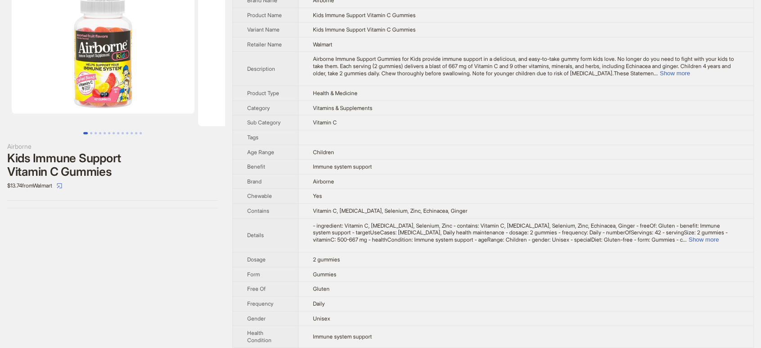
scroll to position [50, 0]
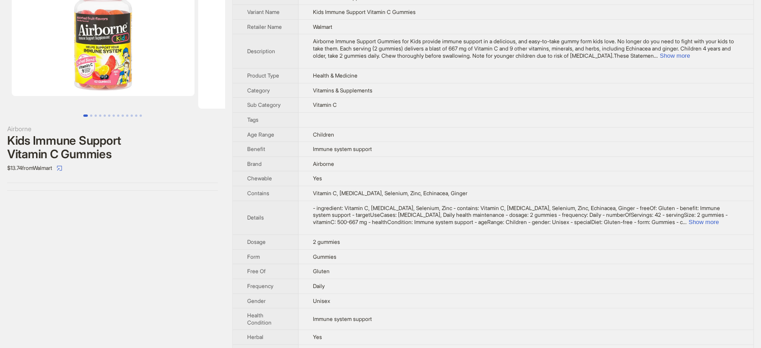
click at [140, 53] on img at bounding box center [103, 35] width 183 height 121
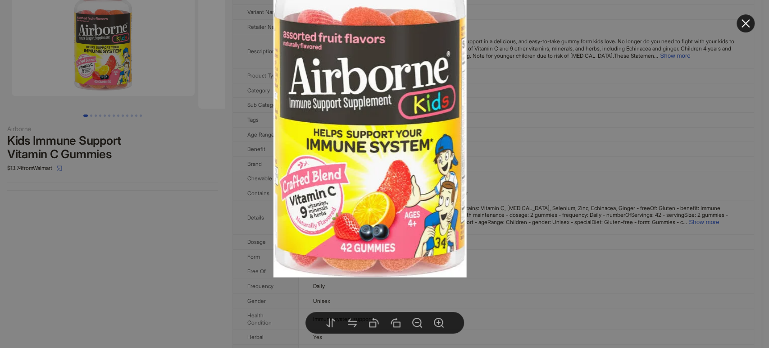
click at [171, 234] on div at bounding box center [384, 174] width 769 height 348
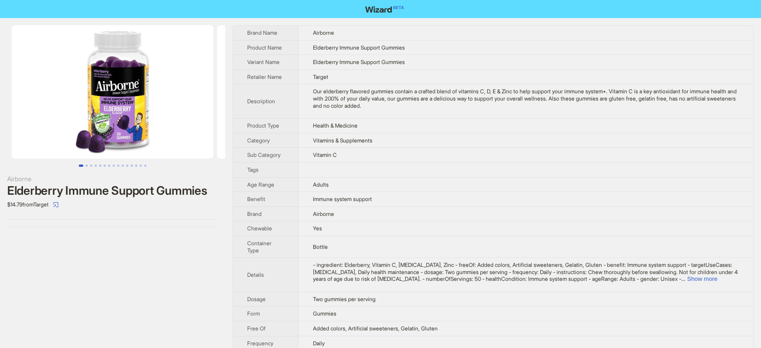
click at [113, 111] on img at bounding box center [113, 91] width 202 height 133
drag, startPoint x: 106, startPoint y: 132, endPoint x: 115, endPoint y: 143, distance: 14.4
click at [106, 133] on img at bounding box center [113, 91] width 202 height 133
click at [132, 140] on img at bounding box center [113, 91] width 202 height 133
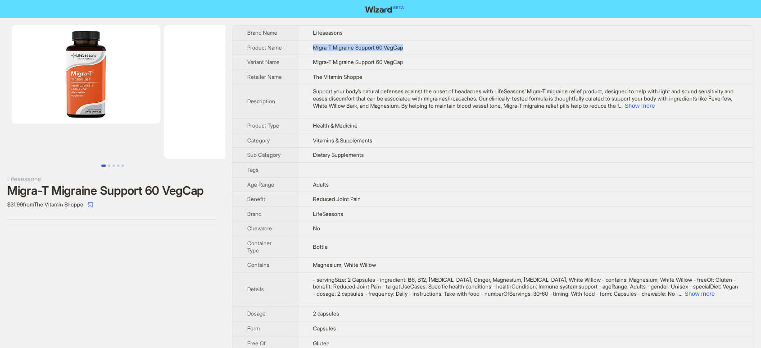
drag, startPoint x: 426, startPoint y: 42, endPoint x: 313, endPoint y: 49, distance: 113.2
click at [313, 49] on td "Migra-T Migraine Support 60 VegCap" at bounding box center [525, 47] width 455 height 15
copy span "Migra-T Migraine Support 60 VegCap"
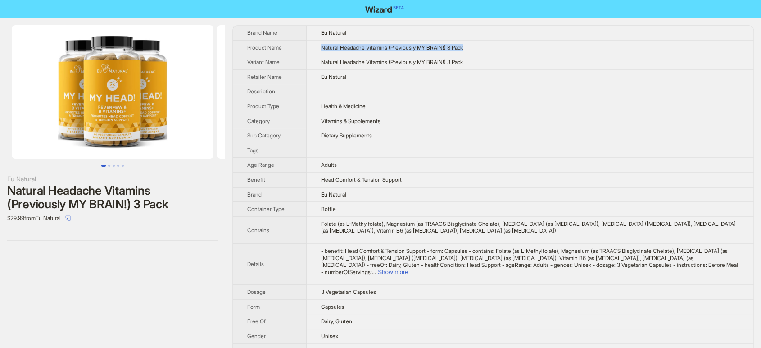
drag, startPoint x: 469, startPoint y: 44, endPoint x: 311, endPoint y: 44, distance: 158.0
click at [311, 44] on td "Natural Headache Vitamins (Previously MY BRAIN!) 3 Pack" at bounding box center [530, 47] width 447 height 15
copy span "Natural Headache Vitamins (Previously MY BRAIN!) 3 Pack"
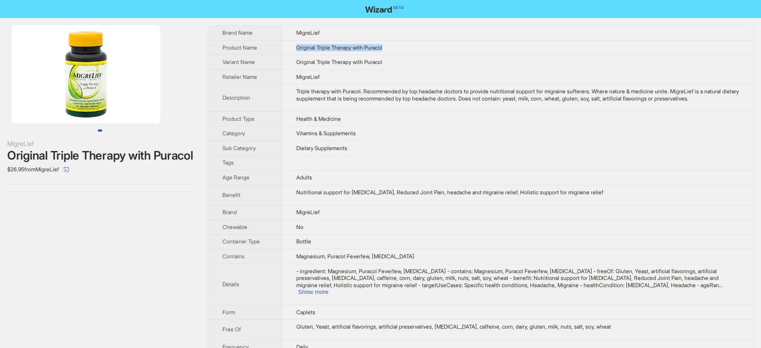
drag, startPoint x: 302, startPoint y: 44, endPoint x: 431, endPoint y: 52, distance: 129.5
click at [431, 52] on td "Original Triple Therapy with Puracol" at bounding box center [518, 47] width 472 height 15
copy span "Original Triple Therapy with Puracol"
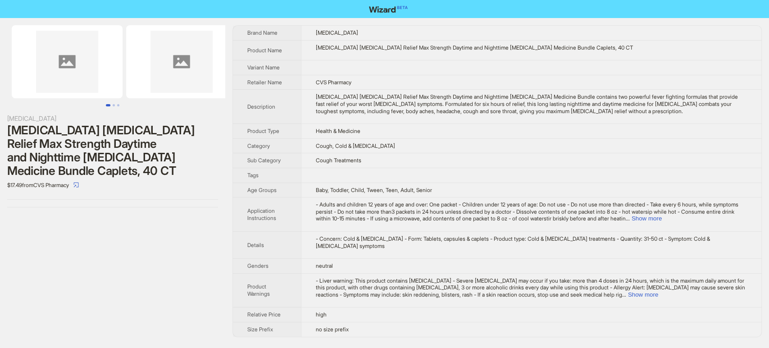
click at [87, 45] on img at bounding box center [67, 61] width 111 height 73
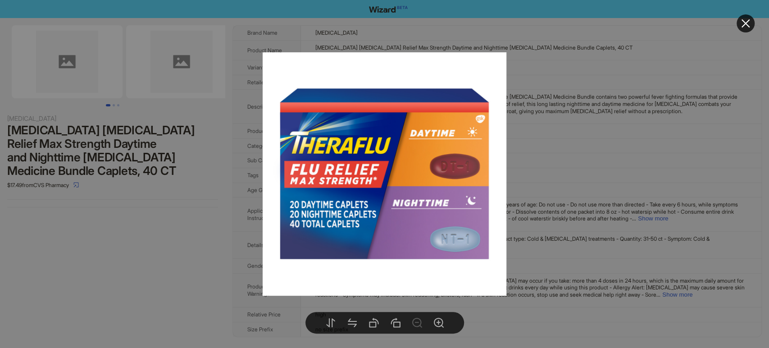
click at [162, 69] on div at bounding box center [384, 174] width 769 height 348
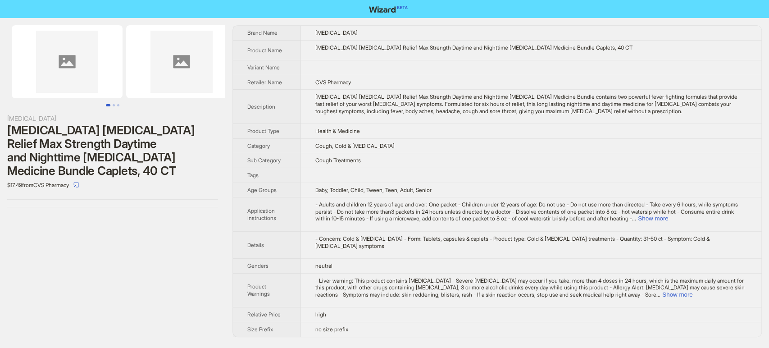
click at [181, 57] on img at bounding box center [181, 61] width 111 height 73
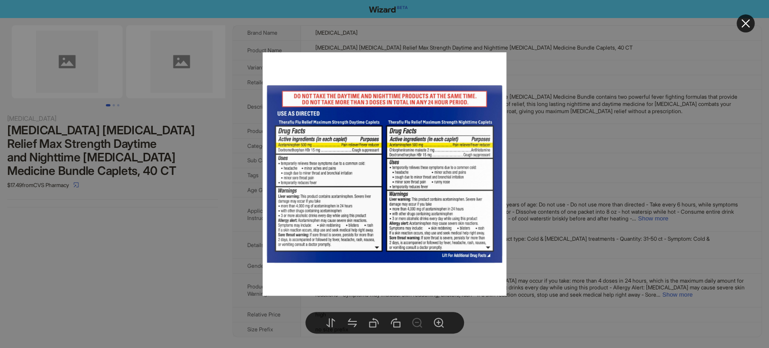
click at [188, 258] on div at bounding box center [384, 174] width 769 height 348
